Goal: Task Accomplishment & Management: Use online tool/utility

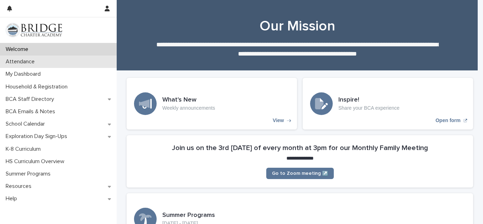
click at [47, 63] on div "Attendance" at bounding box center [58, 61] width 117 height 12
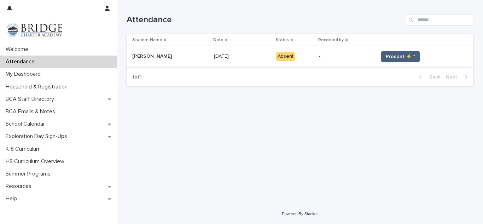
click at [394, 57] on span "Present ⚡ *" at bounding box center [400, 56] width 29 height 7
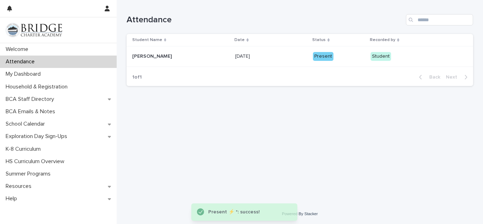
click at [394, 57] on p "Student" at bounding box center [404, 56] width 69 height 9
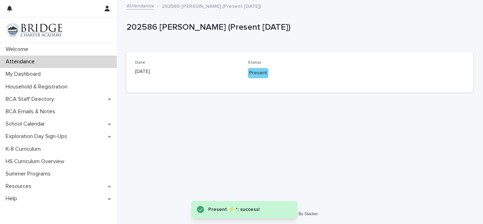
click at [314, 58] on div "Date [DATE] Status Present" at bounding box center [300, 72] width 346 height 41
